Goal: Find contact information: Find contact information

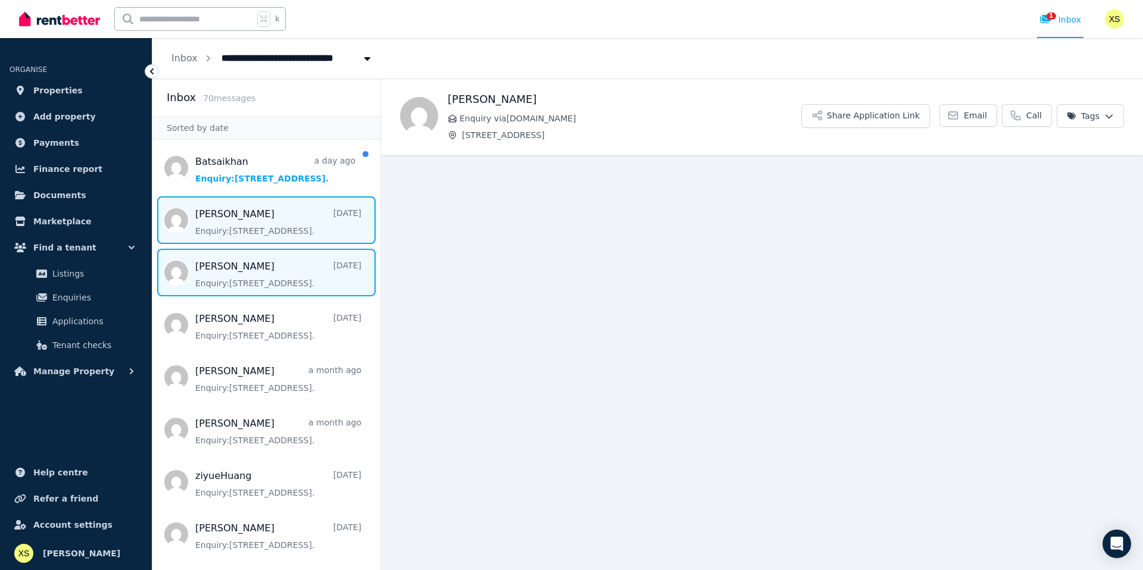
click at [238, 221] on span "Message list" at bounding box center [266, 220] width 228 height 48
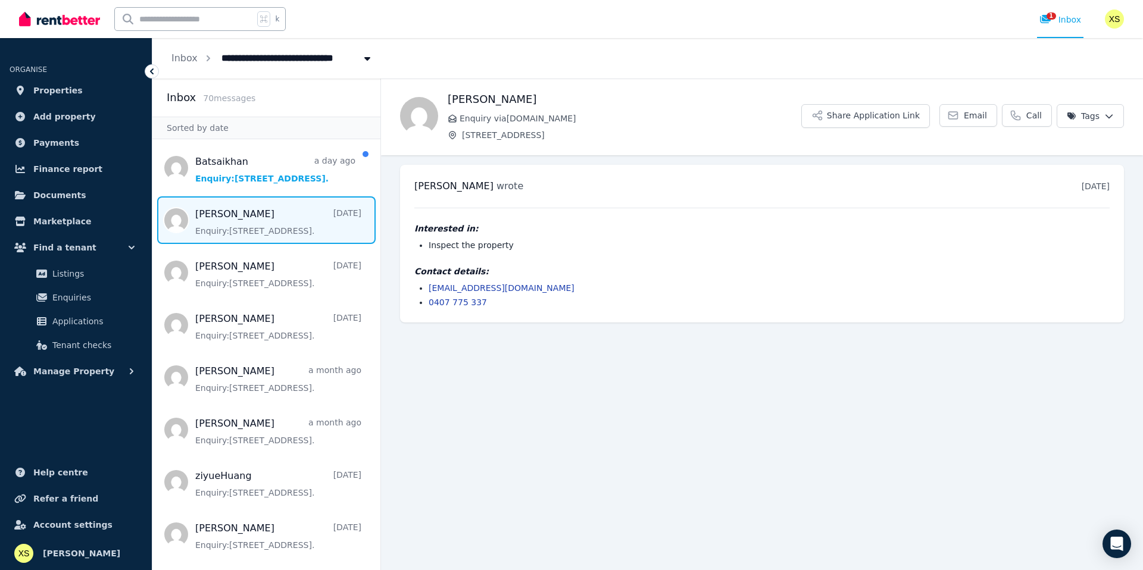
click at [514, 289] on link "[EMAIL_ADDRESS][DOMAIN_NAME]" at bounding box center [502, 288] width 146 height 10
drag, startPoint x: 549, startPoint y: 286, endPoint x: 429, endPoint y: 285, distance: 119.7
click at [429, 285] on li "[EMAIL_ADDRESS][DOMAIN_NAME]" at bounding box center [769, 288] width 681 height 12
copy link "[EMAIL_ADDRESS][DOMAIN_NAME]"
